Goal: Transaction & Acquisition: Purchase product/service

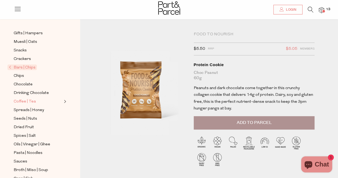
scroll to position [80, 0]
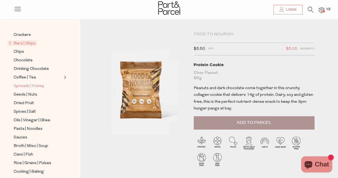
click at [37, 84] on span "Spreads | Honey" at bounding box center [29, 86] width 31 height 6
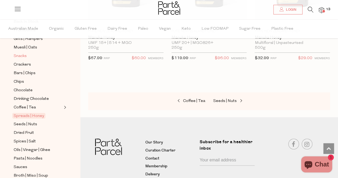
scroll to position [107, 0]
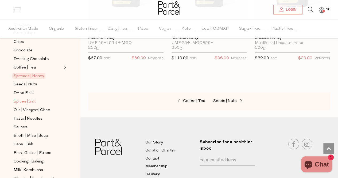
click at [29, 98] on span "Spices | Salt" at bounding box center [25, 101] width 22 height 6
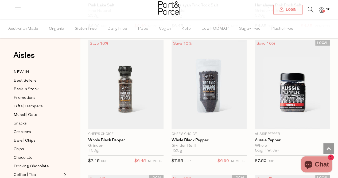
scroll to position [575, 0]
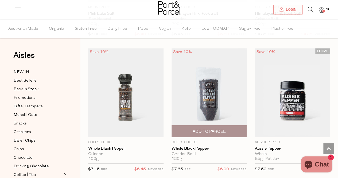
click at [214, 129] on span "Add To Parcel" at bounding box center [209, 132] width 33 height 6
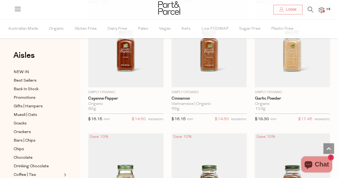
scroll to position [1030, 0]
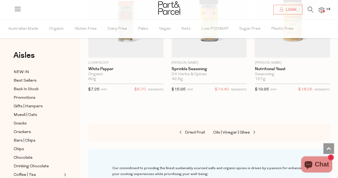
scroll to position [2544, 0]
click at [235, 130] on span "Oils | Vinegar | Ghee" at bounding box center [232, 132] width 37 height 4
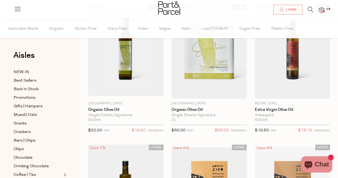
scroll to position [71, 0]
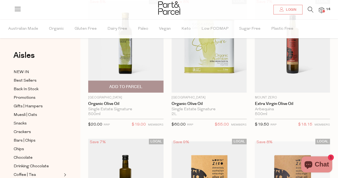
click at [125, 86] on span "Add To Parcel" at bounding box center [125, 87] width 33 height 6
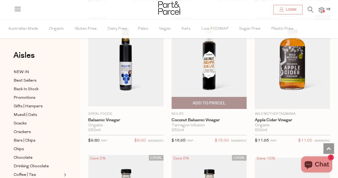
scroll to position [1955, 0]
click at [216, 100] on span "Add To Parcel" at bounding box center [209, 103] width 33 height 6
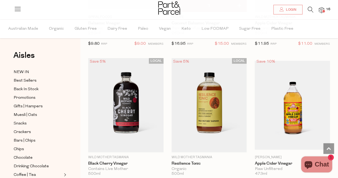
scroll to position [2053, 0]
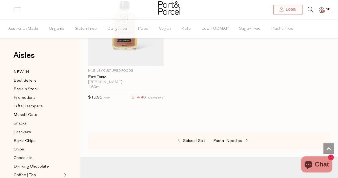
scroll to position [2407, 0]
click at [227, 139] on span "Pasta | Noodles" at bounding box center [228, 141] width 29 height 4
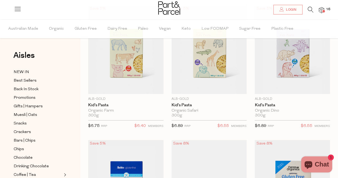
scroll to position [65, 0]
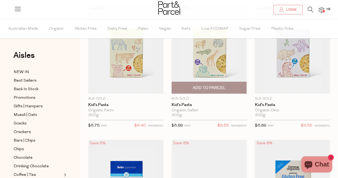
click at [221, 130] on p "$6.55 MEMBERS" at bounding box center [232, 127] width 29 height 10
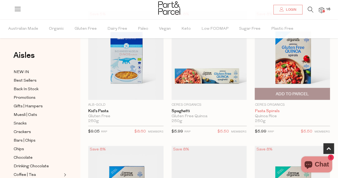
scroll to position [187, 0]
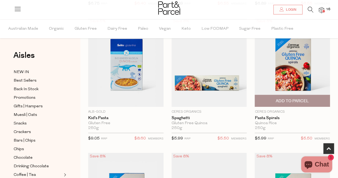
click at [313, 102] on span "Add To Parcel" at bounding box center [293, 101] width 72 height 12
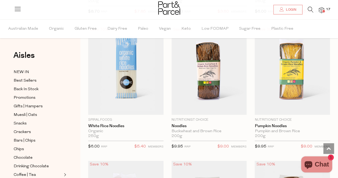
scroll to position [1803, 0]
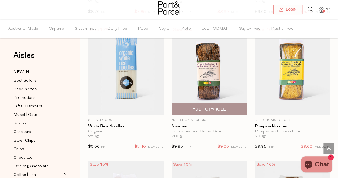
click at [207, 106] on span "Add To Parcel" at bounding box center [209, 109] width 33 height 6
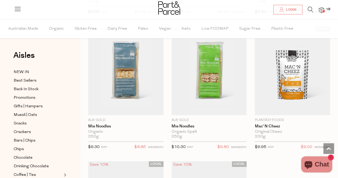
scroll to position [2346, 0]
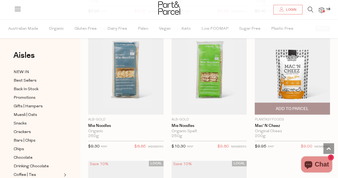
click at [291, 106] on span "Add To Parcel" at bounding box center [292, 109] width 33 height 6
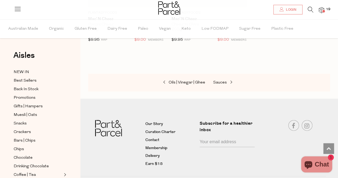
scroll to position [2591, 0]
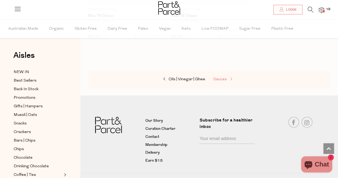
click at [218, 77] on span "Sauces" at bounding box center [221, 79] width 14 height 4
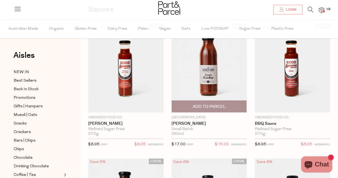
scroll to position [45, 0]
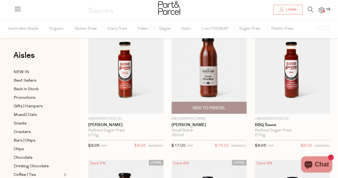
click at [222, 106] on span "Add To Parcel" at bounding box center [209, 108] width 33 height 6
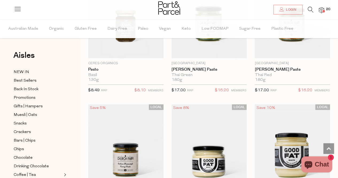
scroll to position [640, 0]
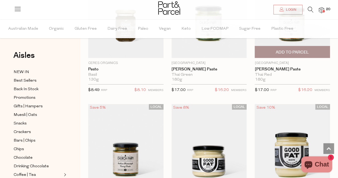
click at [305, 52] on span "Add To Parcel" at bounding box center [292, 53] width 33 height 6
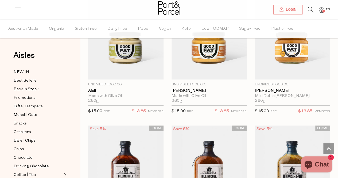
scroll to position [882, 0]
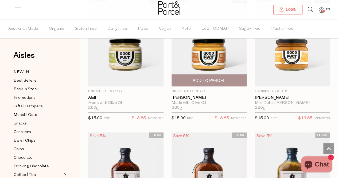
click at [226, 78] on span "Add To Parcel" at bounding box center [209, 81] width 72 height 12
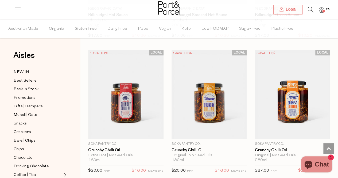
scroll to position [1131, 0]
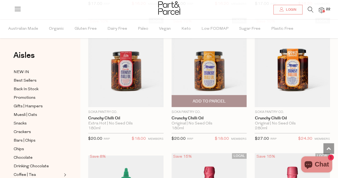
click at [220, 98] on span "Add To Parcel" at bounding box center [209, 101] width 33 height 6
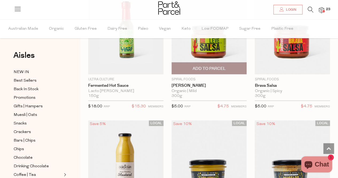
scroll to position [1714, 0]
click at [223, 66] on span "Add To Parcel" at bounding box center [209, 69] width 33 height 6
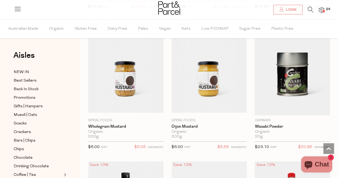
scroll to position [1949, 0]
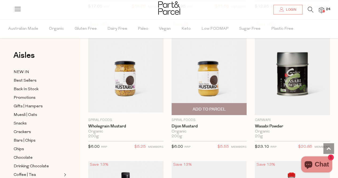
click at [202, 106] on span "Add To Parcel" at bounding box center [209, 109] width 33 height 6
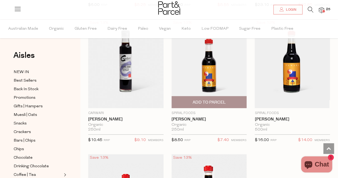
scroll to position [2091, 0]
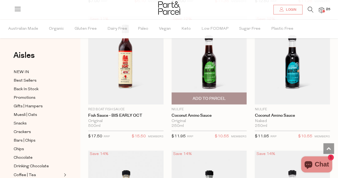
scroll to position [2365, 0]
click at [218, 96] on span "Add To Parcel" at bounding box center [209, 99] width 33 height 6
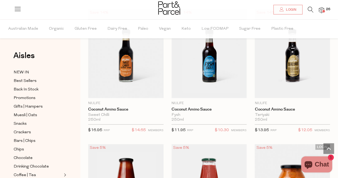
scroll to position [2505, 0]
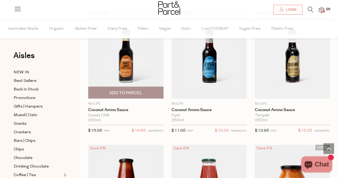
click at [140, 90] on span "Add To Parcel" at bounding box center [125, 93] width 33 height 6
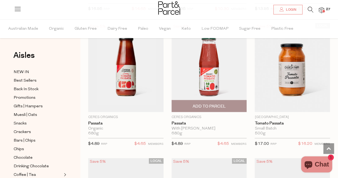
scroll to position [2631, 0]
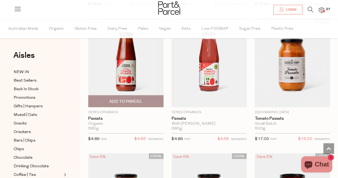
click at [144, 96] on span "Add To Parcel" at bounding box center [126, 102] width 72 height 12
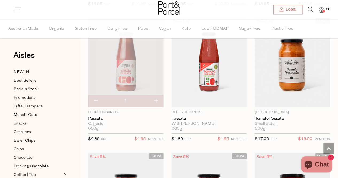
click at [155, 95] on button "button" at bounding box center [156, 101] width 15 height 12
type input "2"
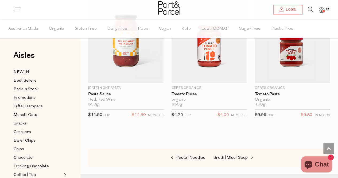
scroll to position [2954, 0]
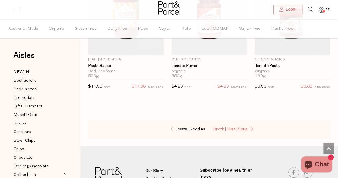
click at [239, 127] on span "Broth | Miso | Soup" at bounding box center [231, 129] width 35 height 4
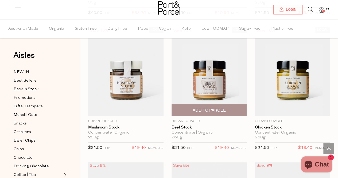
scroll to position [1123, 0]
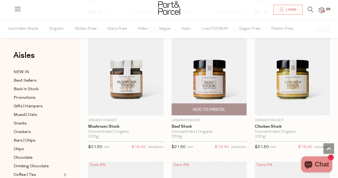
click at [220, 107] on span "Add To Parcel" at bounding box center [209, 110] width 33 height 6
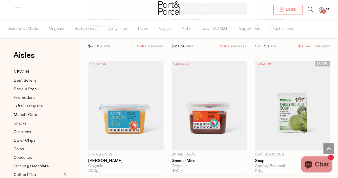
scroll to position [1233, 0]
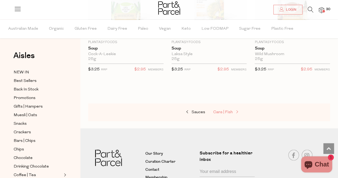
click at [225, 110] on span "Cans | Fish" at bounding box center [224, 112] width 20 height 4
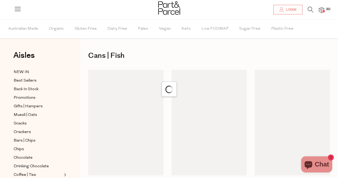
click at [225, 106] on div at bounding box center [209, 122] width 75 height 105
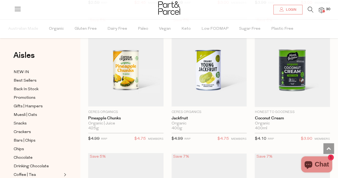
scroll to position [593, 0]
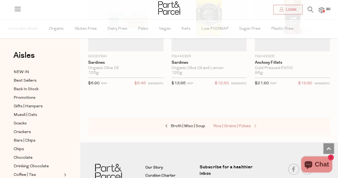
click at [237, 124] on span "Rice | Grains | Pulses" at bounding box center [233, 126] width 38 height 4
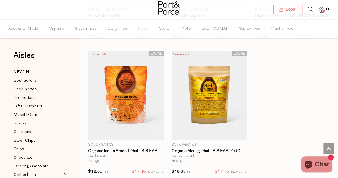
scroll to position [1787, 0]
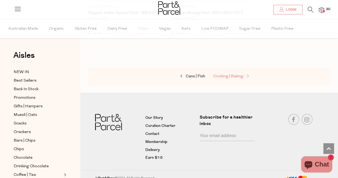
click at [222, 74] on span "Cooking | Baking" at bounding box center [229, 76] width 30 height 4
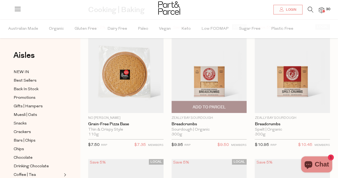
scroll to position [46, 0]
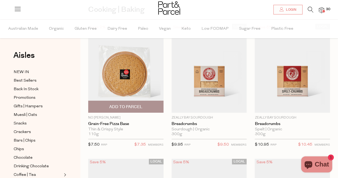
click at [134, 108] on span "Add To Parcel" at bounding box center [125, 107] width 33 height 6
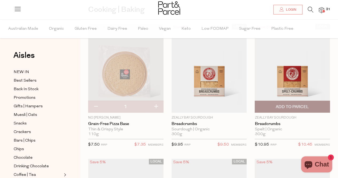
scroll to position [86, 0]
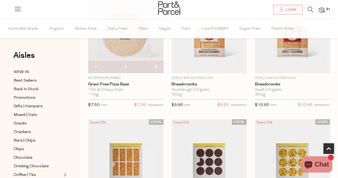
click at [157, 68] on button "button" at bounding box center [156, 67] width 15 height 12
type input "2"
click at [157, 68] on button "button" at bounding box center [156, 67] width 15 height 12
type input "3"
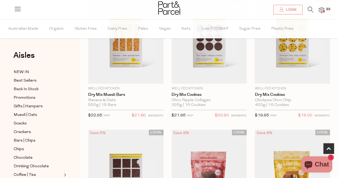
scroll to position [210, 0]
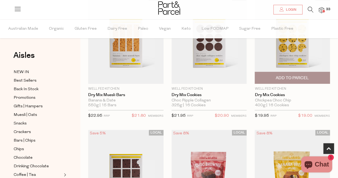
click at [291, 77] on span "Add To Parcel" at bounding box center [292, 78] width 33 height 6
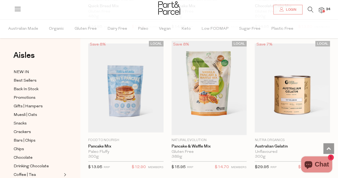
scroll to position [570, 0]
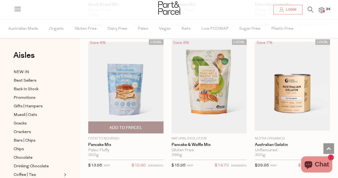
click at [124, 101] on img at bounding box center [125, 86] width 75 height 89
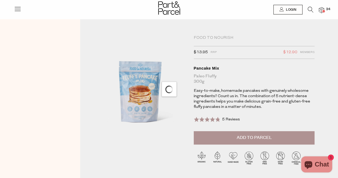
click at [265, 138] on span "Add to Parcel" at bounding box center [254, 138] width 35 height 6
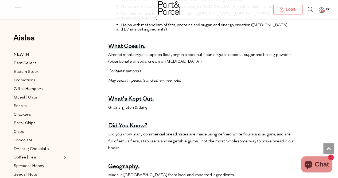
scroll to position [229, 0]
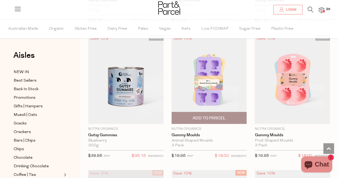
scroll to position [985, 0]
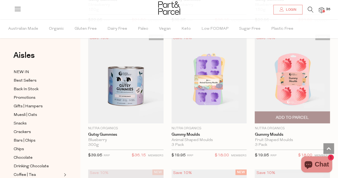
click at [296, 115] on span "Add To Parcel" at bounding box center [292, 118] width 33 height 6
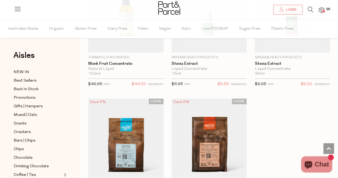
scroll to position [2136, 0]
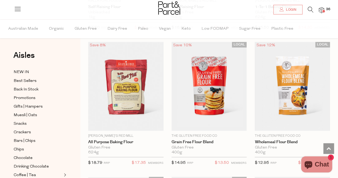
scroll to position [2463, 0]
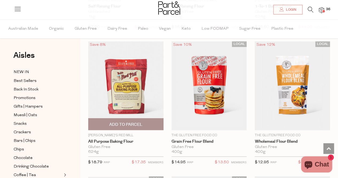
click at [131, 121] on span "Add To Parcel" at bounding box center [125, 124] width 33 height 6
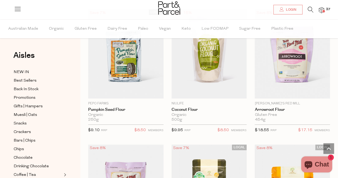
scroll to position [3035, 0]
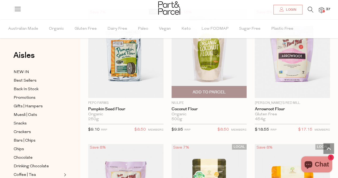
click at [218, 89] on span "Add To Parcel" at bounding box center [209, 92] width 33 height 6
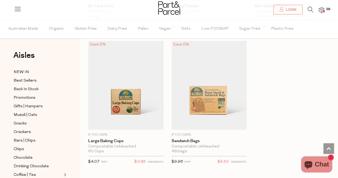
scroll to position [3807, 0]
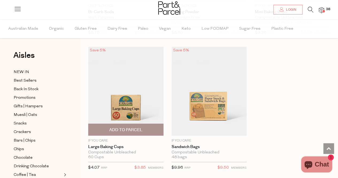
click at [128, 127] on span "Add To Parcel" at bounding box center [125, 130] width 33 height 6
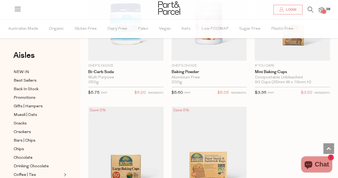
scroll to position [3713, 0]
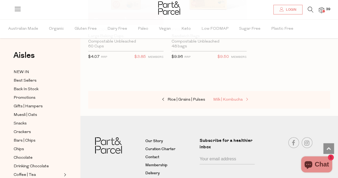
click at [234, 98] on span "Milk | Kombucha" at bounding box center [228, 100] width 29 height 4
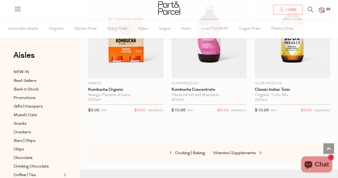
scroll to position [1447, 0]
click at [236, 151] on span "Vitamins | Supplements" at bounding box center [235, 153] width 43 height 4
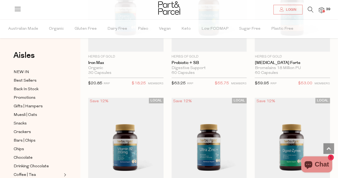
scroll to position [1187, 0]
